Goal: Task Accomplishment & Management: Manage account settings

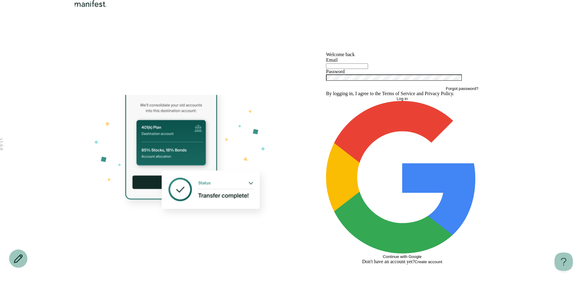
click at [368, 69] on input "text" at bounding box center [347, 65] width 42 height 5
click at [338, 62] on label "Email" at bounding box center [332, 59] width 12 height 5
click at [100, 7] on img "Logo" at bounding box center [90, 3] width 35 height 7
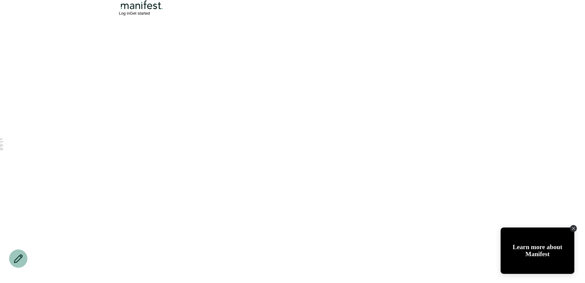
scroll to position [1241, 0]
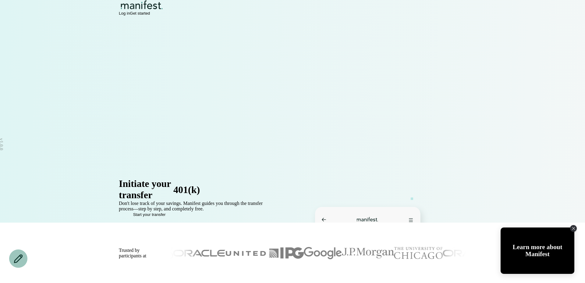
scroll to position [0, 0]
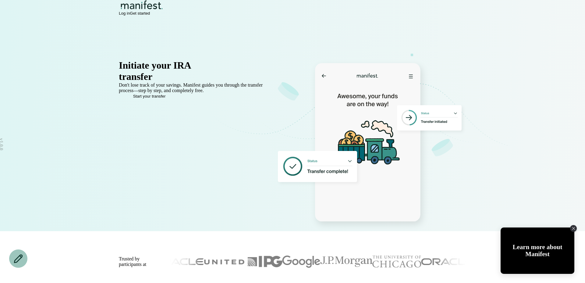
click at [130, 15] on span "Log in" at bounding box center [124, 13] width 11 height 5
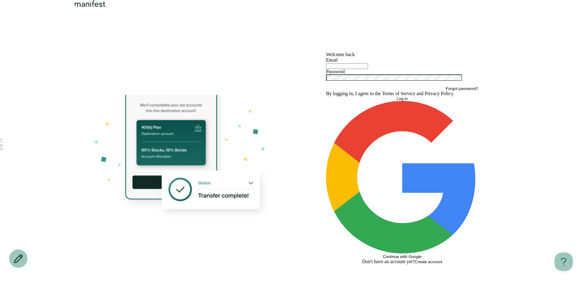
click at [358, 86] on div "Email Password" at bounding box center [402, 71] width 152 height 29
click at [346, 69] on input "text" at bounding box center [347, 65] width 42 height 5
type input "**********"
click at [326, 96] on button "Log in" at bounding box center [402, 98] width 152 height 5
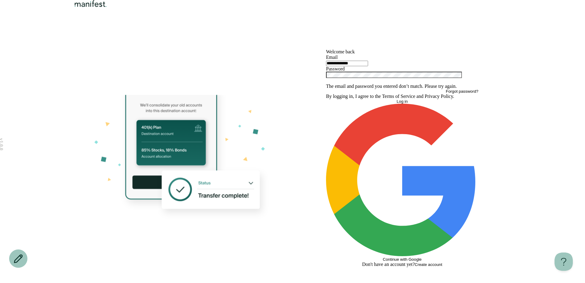
click at [326, 99] on button "Log in" at bounding box center [402, 101] width 152 height 5
click at [404, 104] on span "Log in" at bounding box center [402, 101] width 11 height 5
